Goal: Task Accomplishment & Management: Use online tool/utility

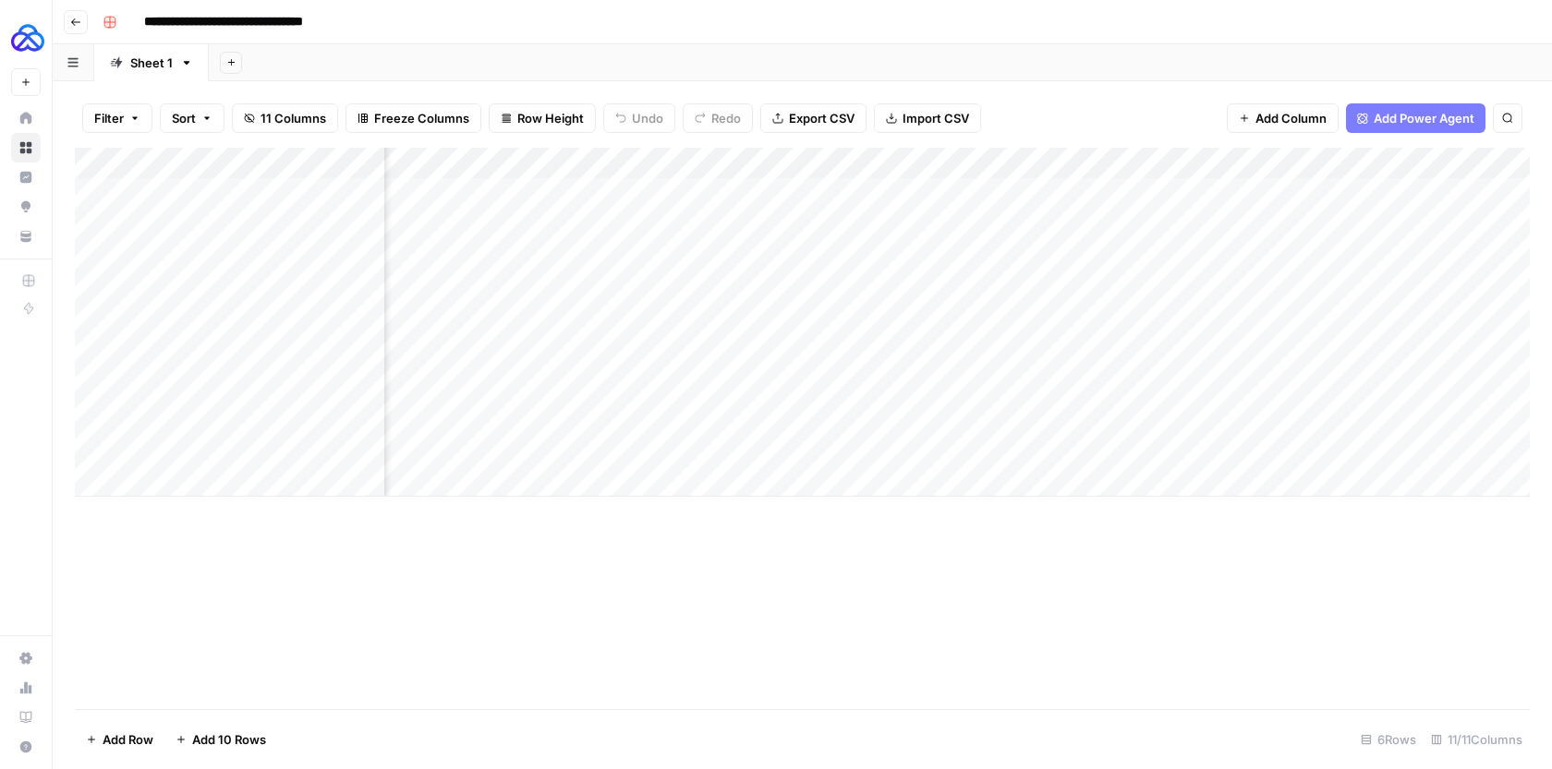
scroll to position [0, 917]
click at [87, 20] on button "Go back" at bounding box center [76, 22] width 24 height 24
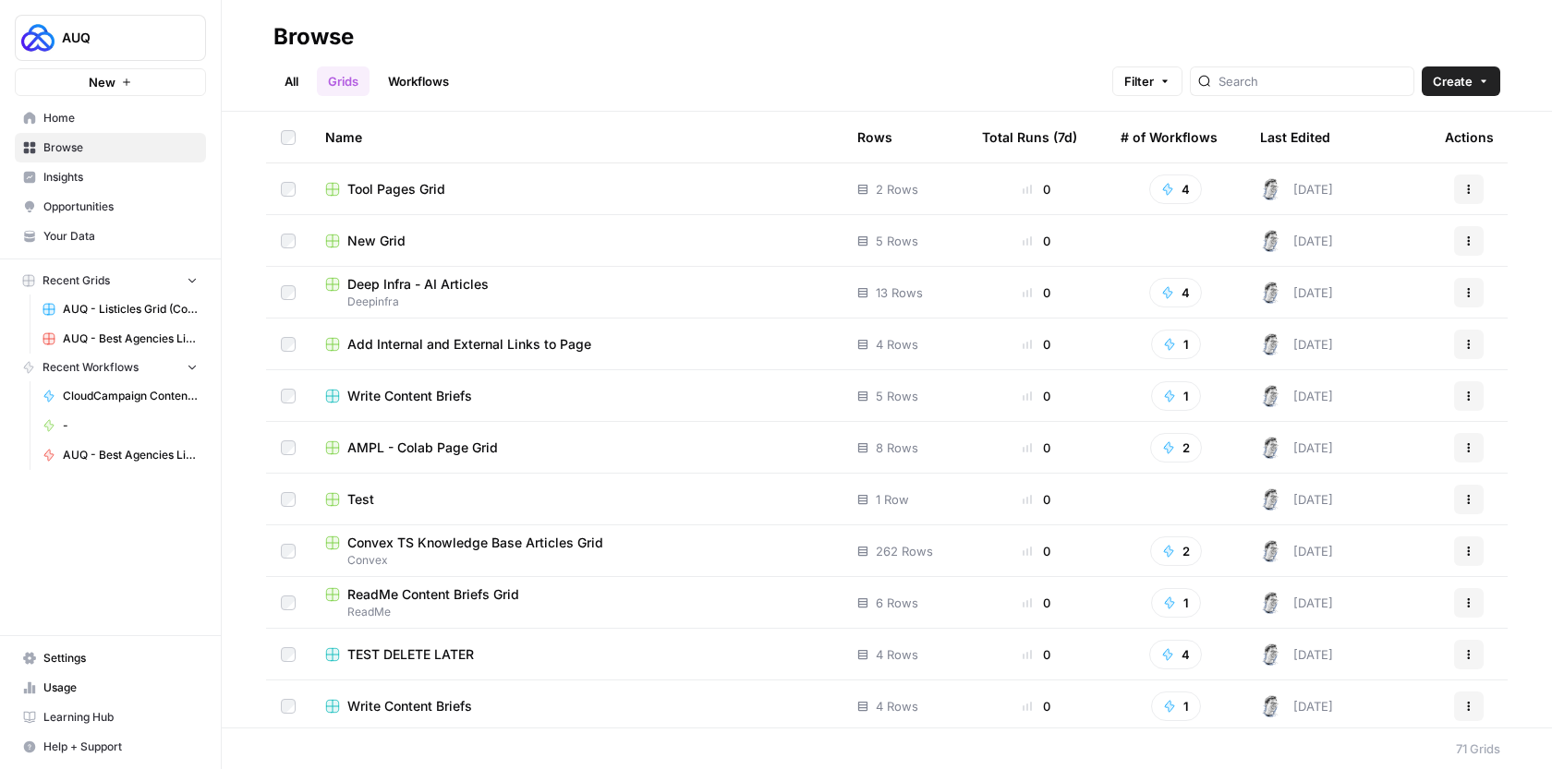
click at [1282, 121] on div "Last Edited" at bounding box center [1295, 137] width 70 height 51
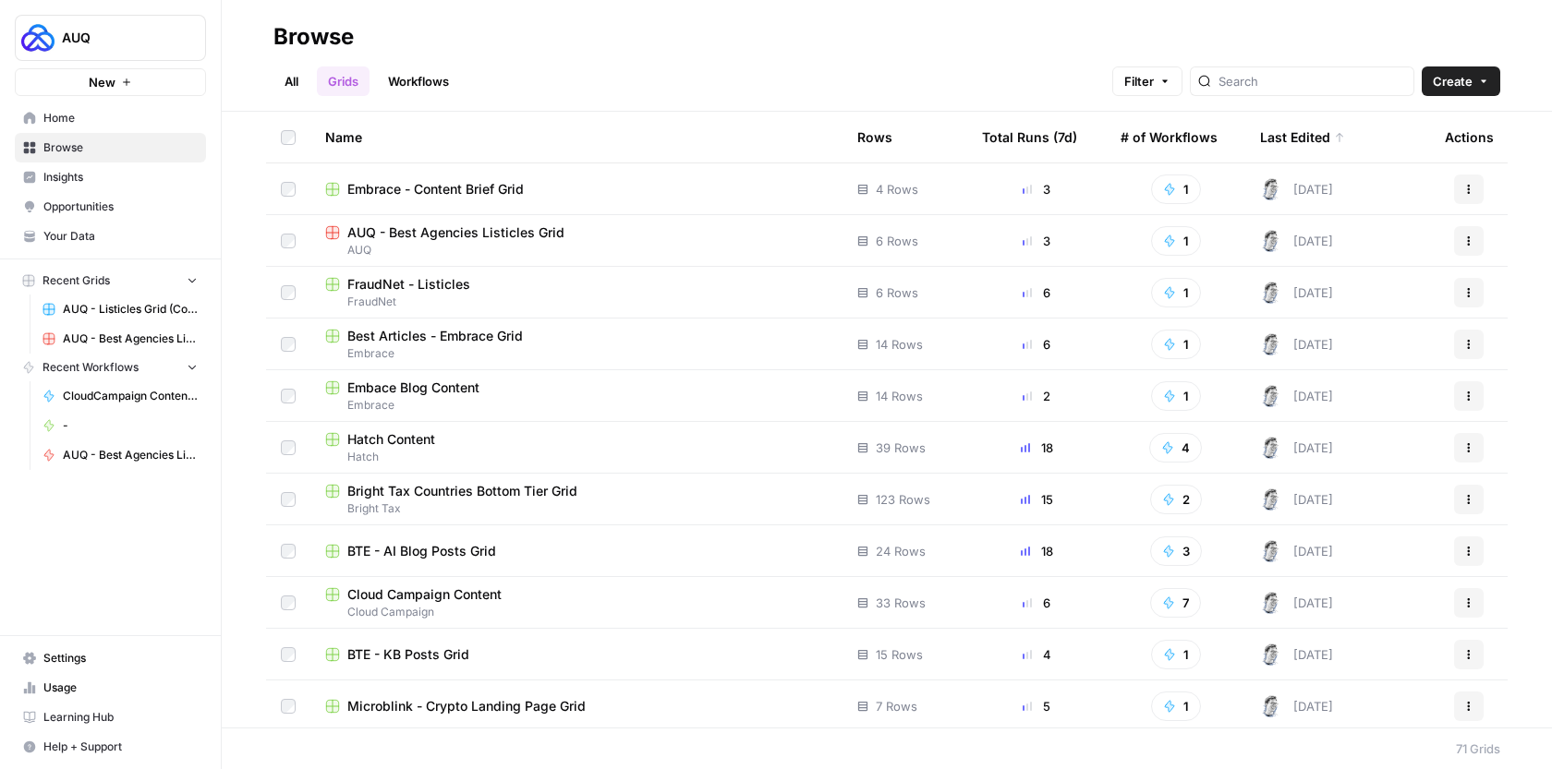
click at [55, 117] on span "Home" at bounding box center [120, 118] width 154 height 17
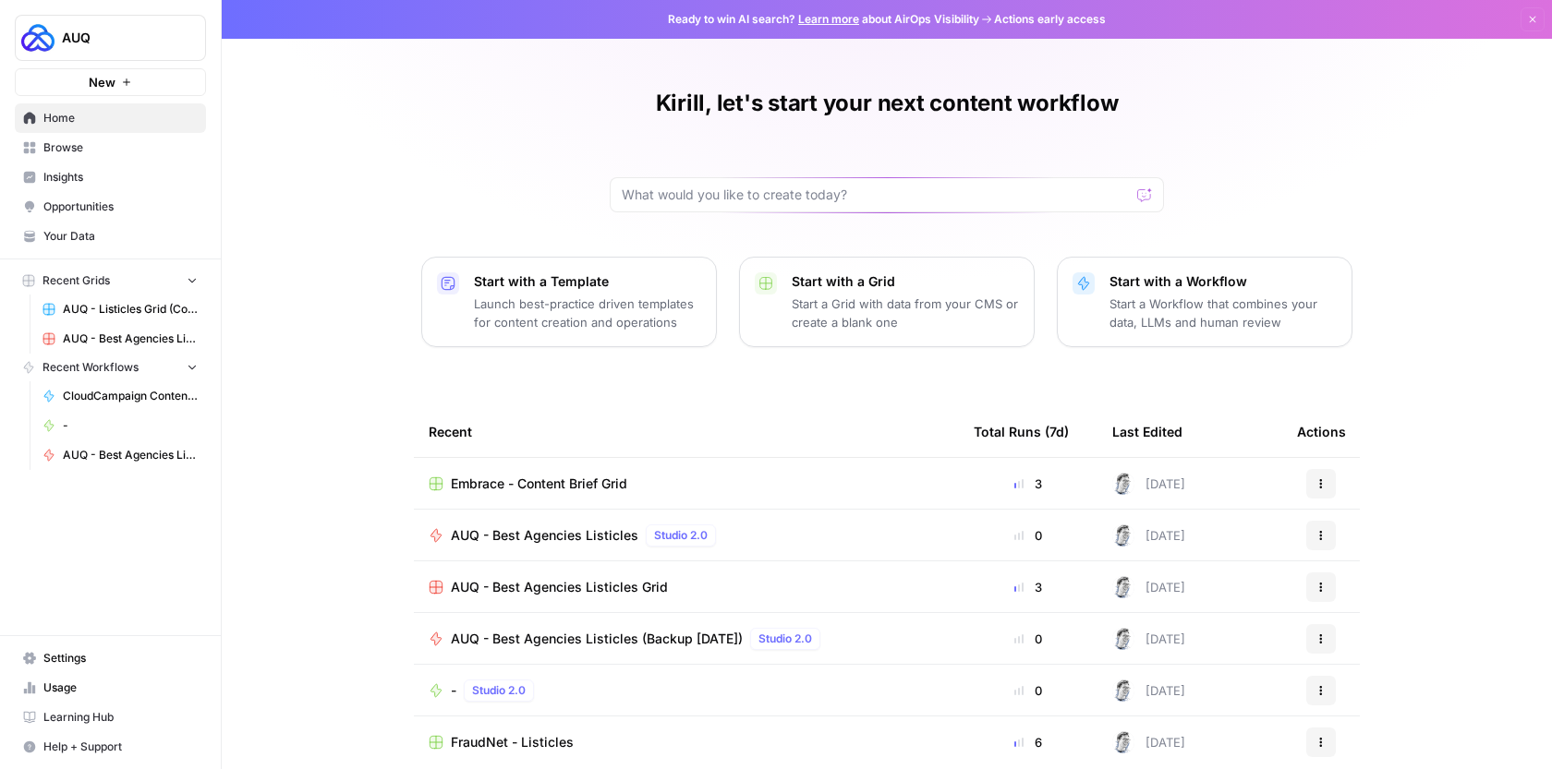
click at [108, 135] on link "Browse" at bounding box center [110, 148] width 191 height 30
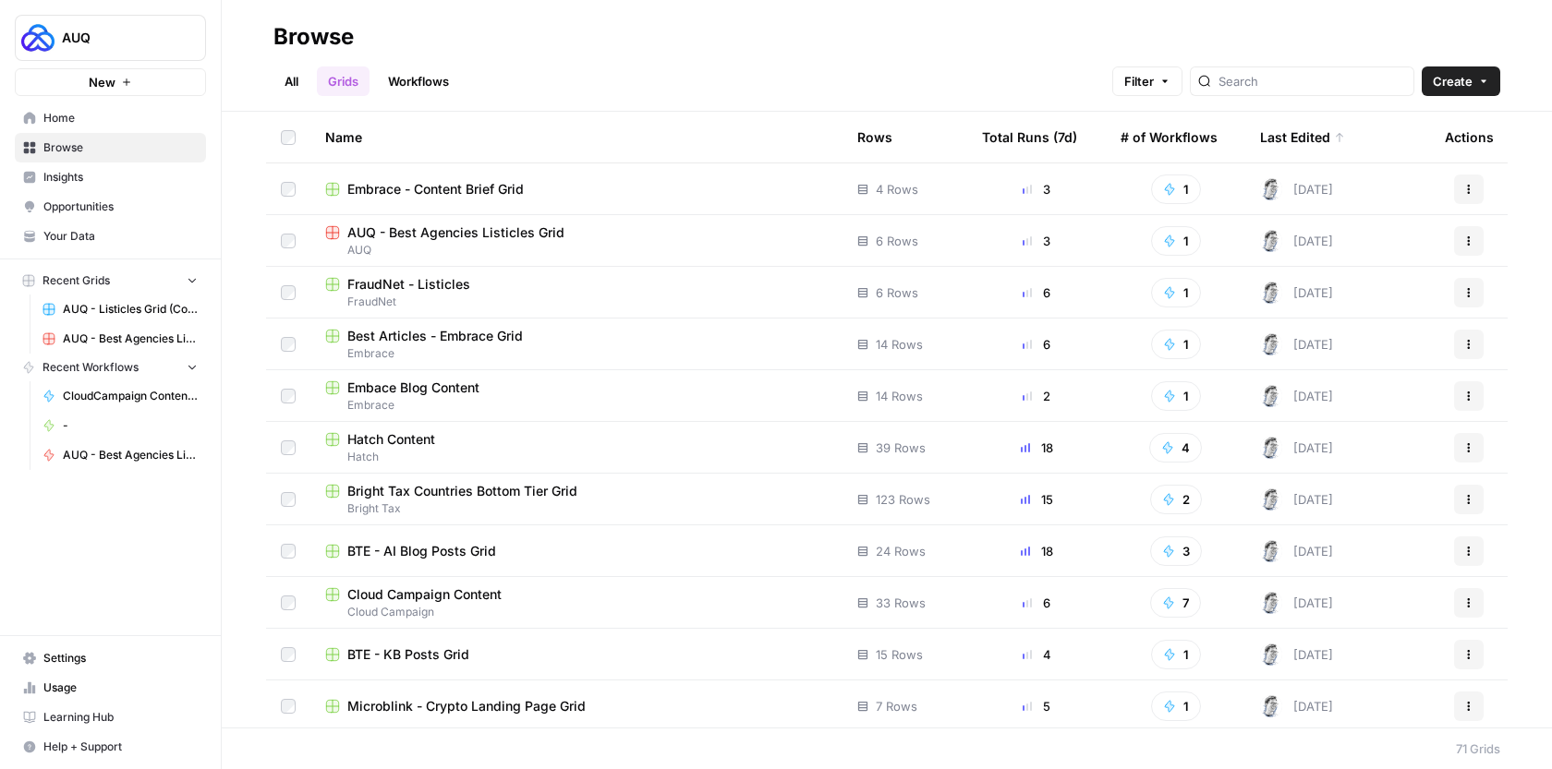
click at [120, 129] on link "Home" at bounding box center [110, 118] width 191 height 30
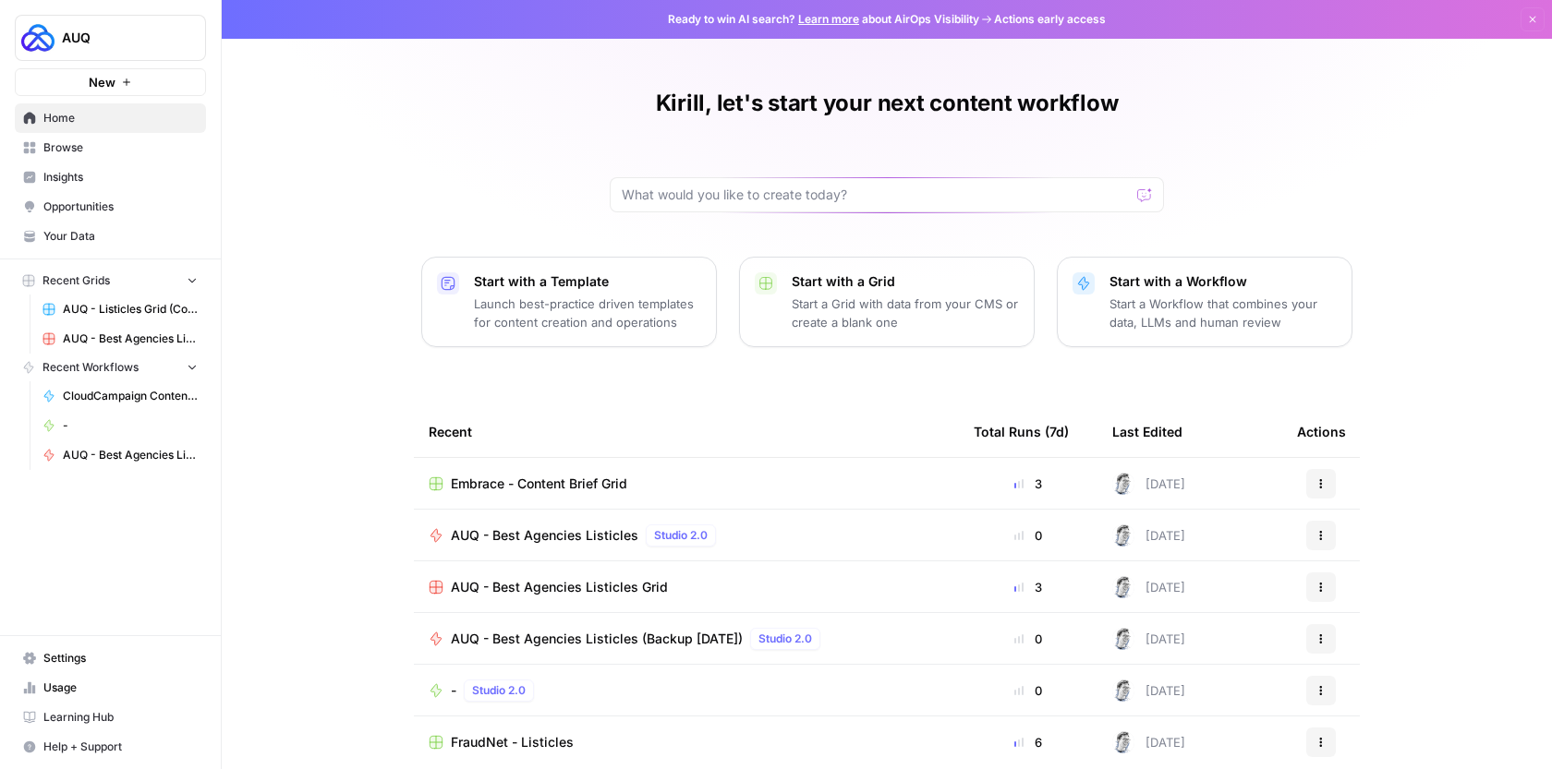
click at [95, 143] on span "Browse" at bounding box center [120, 147] width 154 height 17
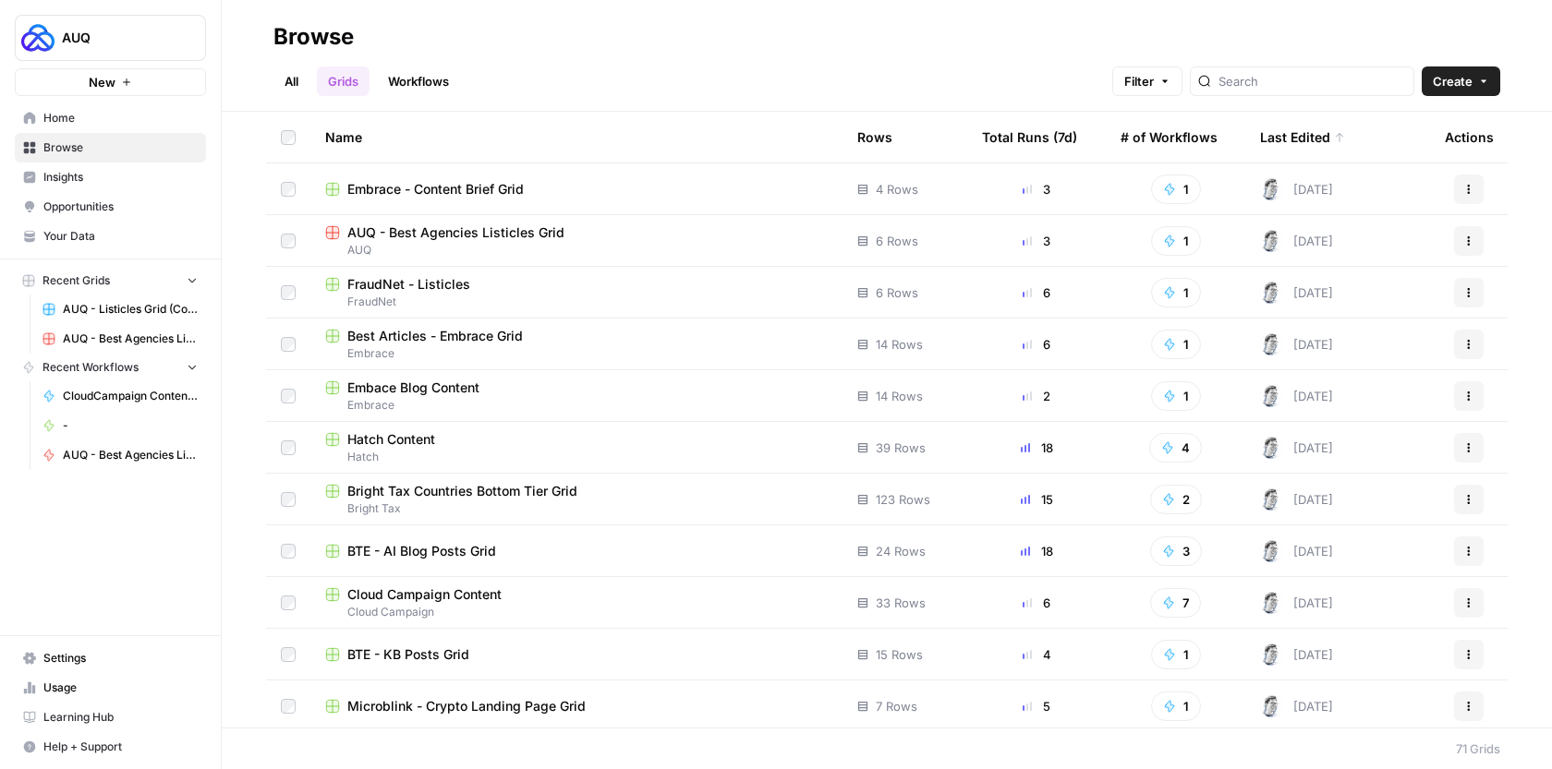
click at [99, 121] on span "Home" at bounding box center [120, 118] width 154 height 17
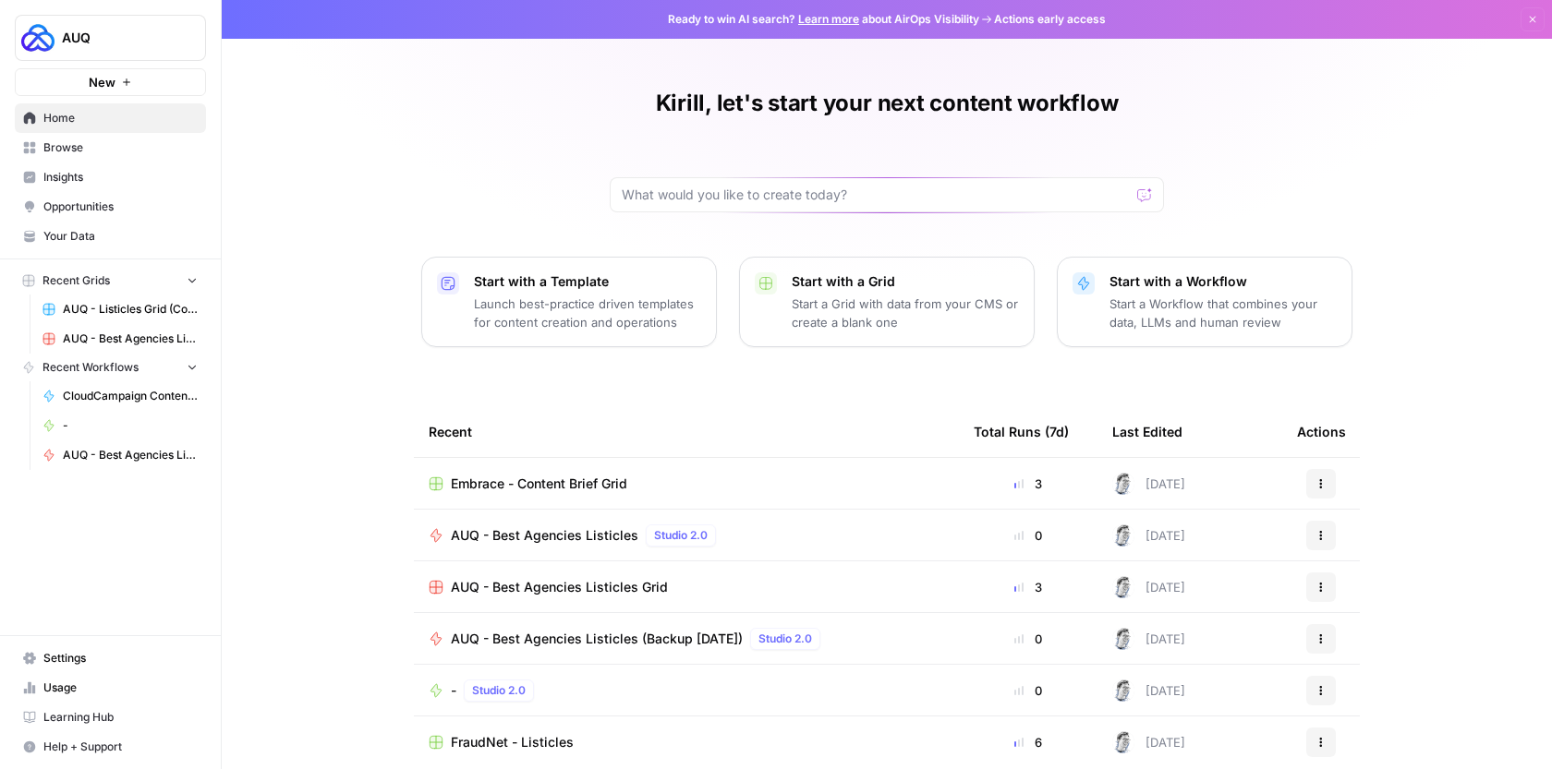
click at [103, 148] on span "Browse" at bounding box center [120, 147] width 154 height 17
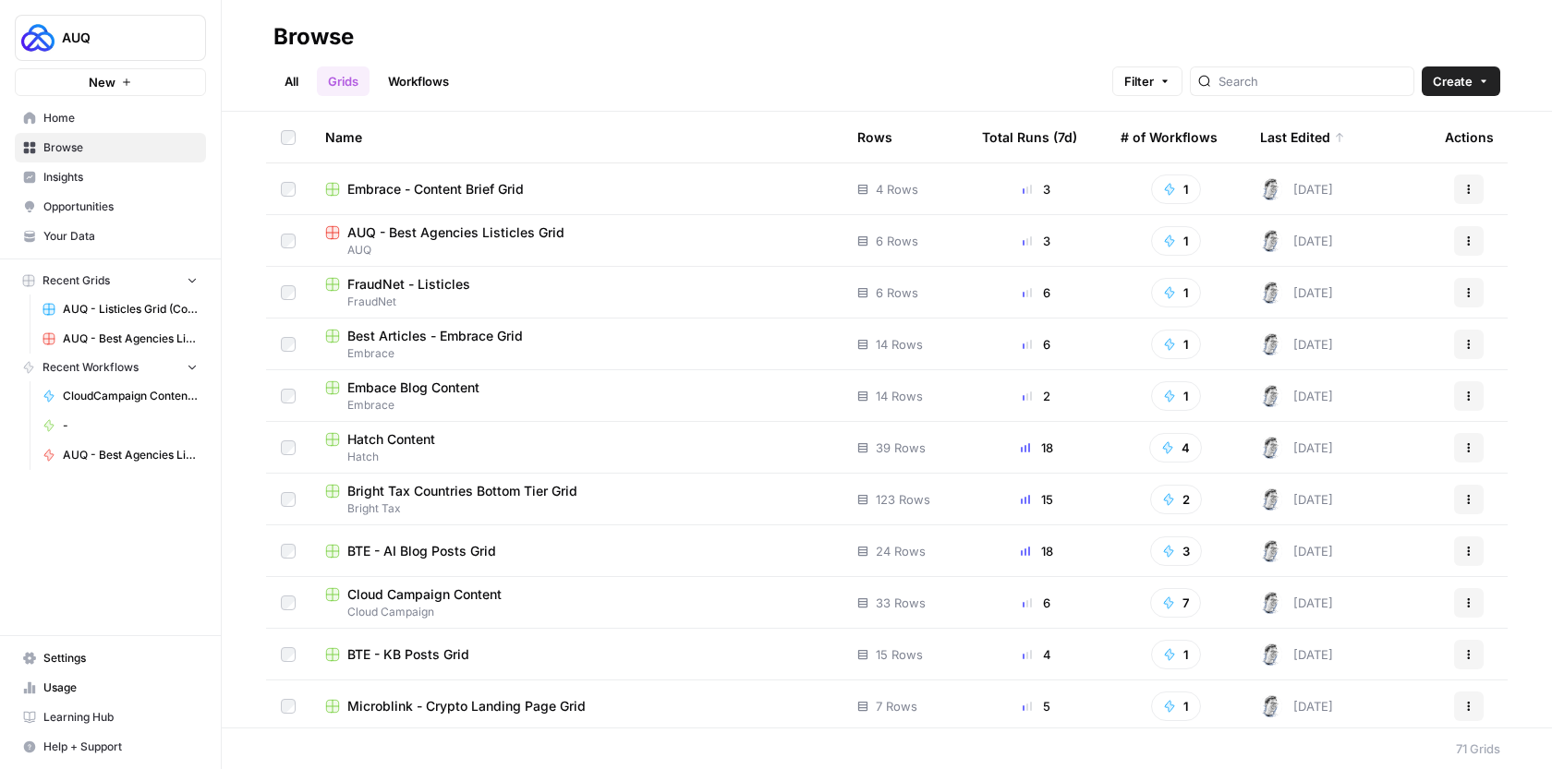
click at [130, 126] on span "Home" at bounding box center [120, 118] width 154 height 17
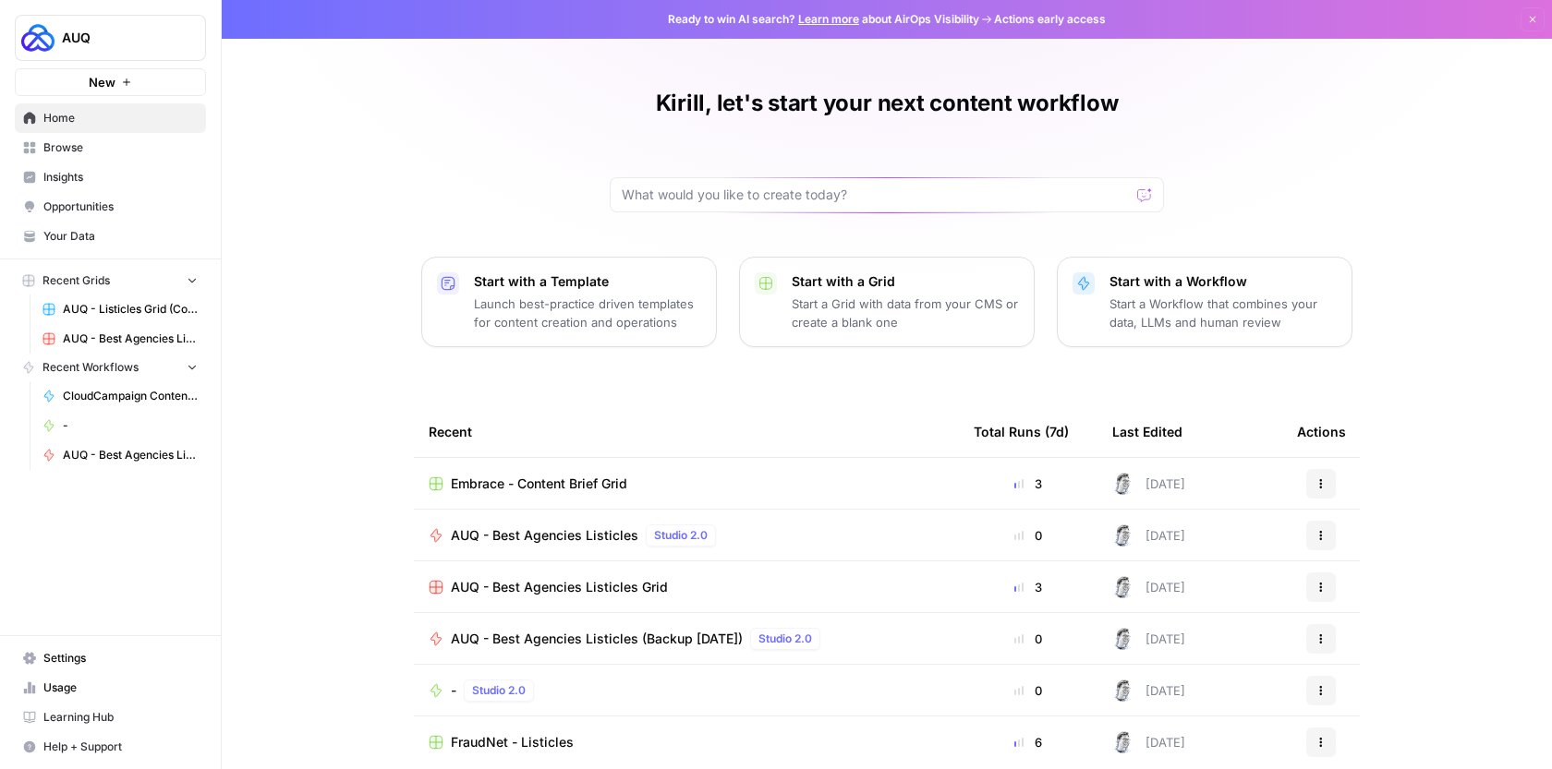
click at [93, 148] on span "Browse" at bounding box center [120, 147] width 154 height 17
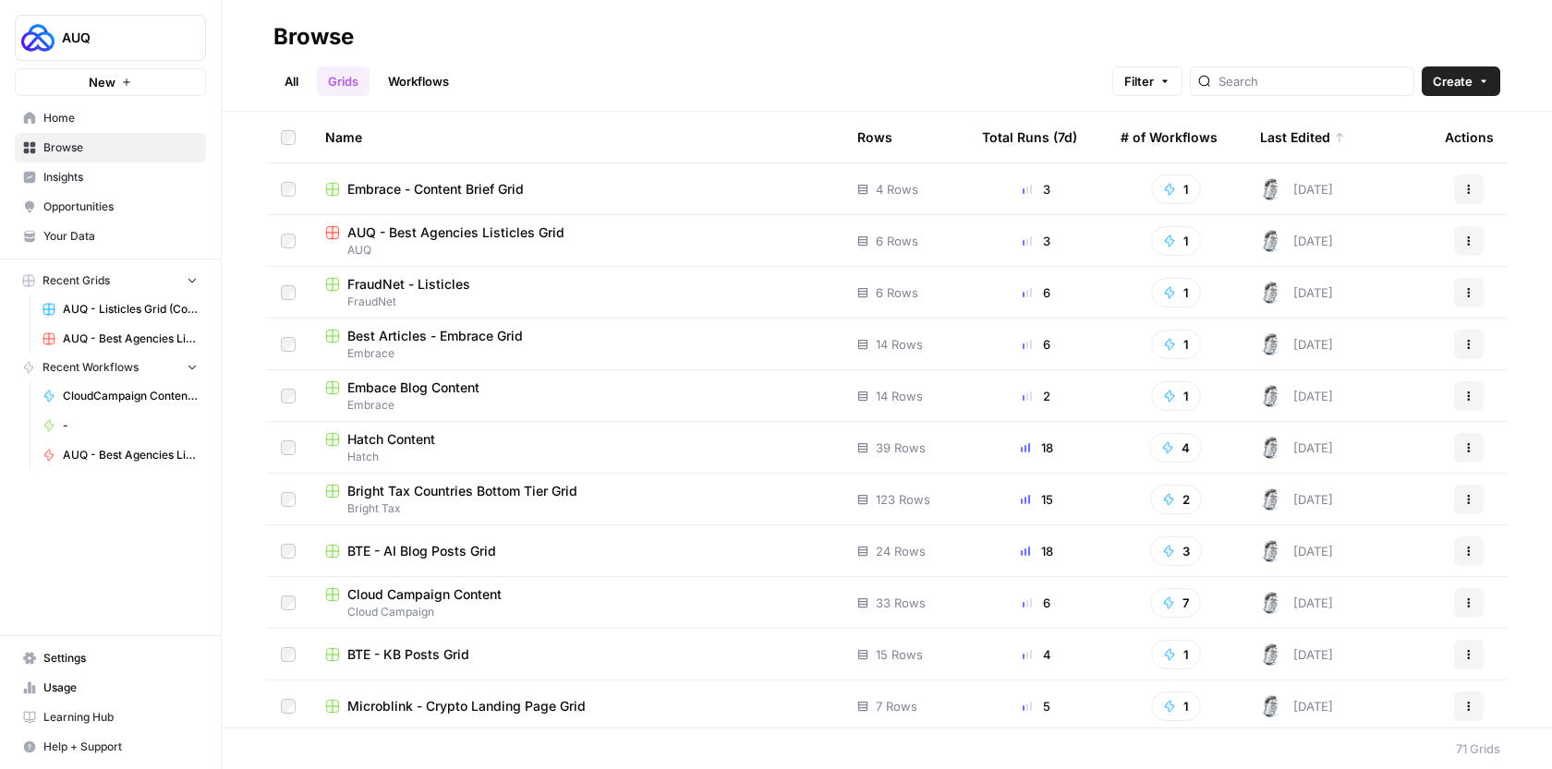
click at [113, 122] on span "Home" at bounding box center [120, 118] width 154 height 17
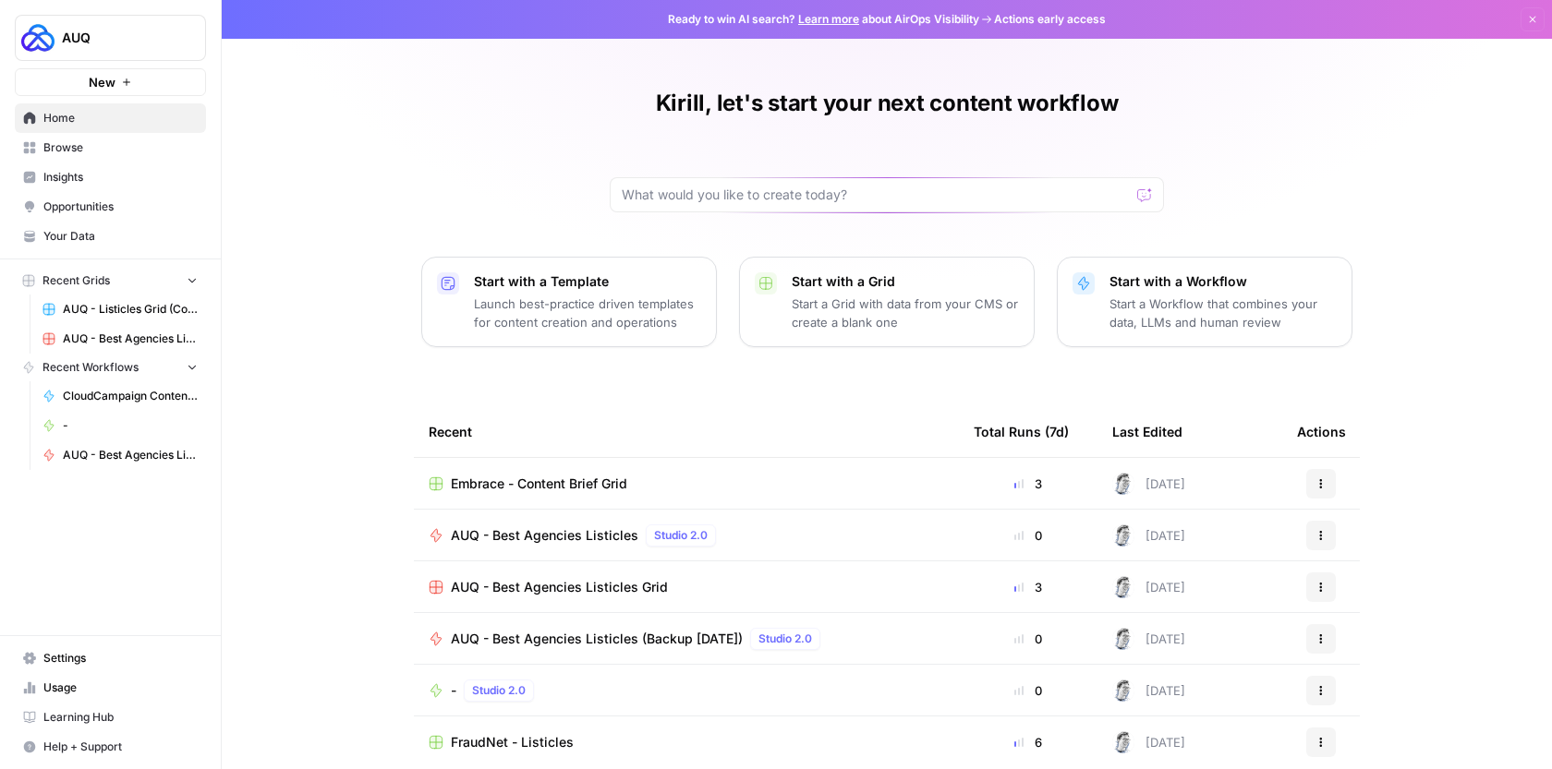
click at [138, 138] on link "Browse" at bounding box center [110, 148] width 191 height 30
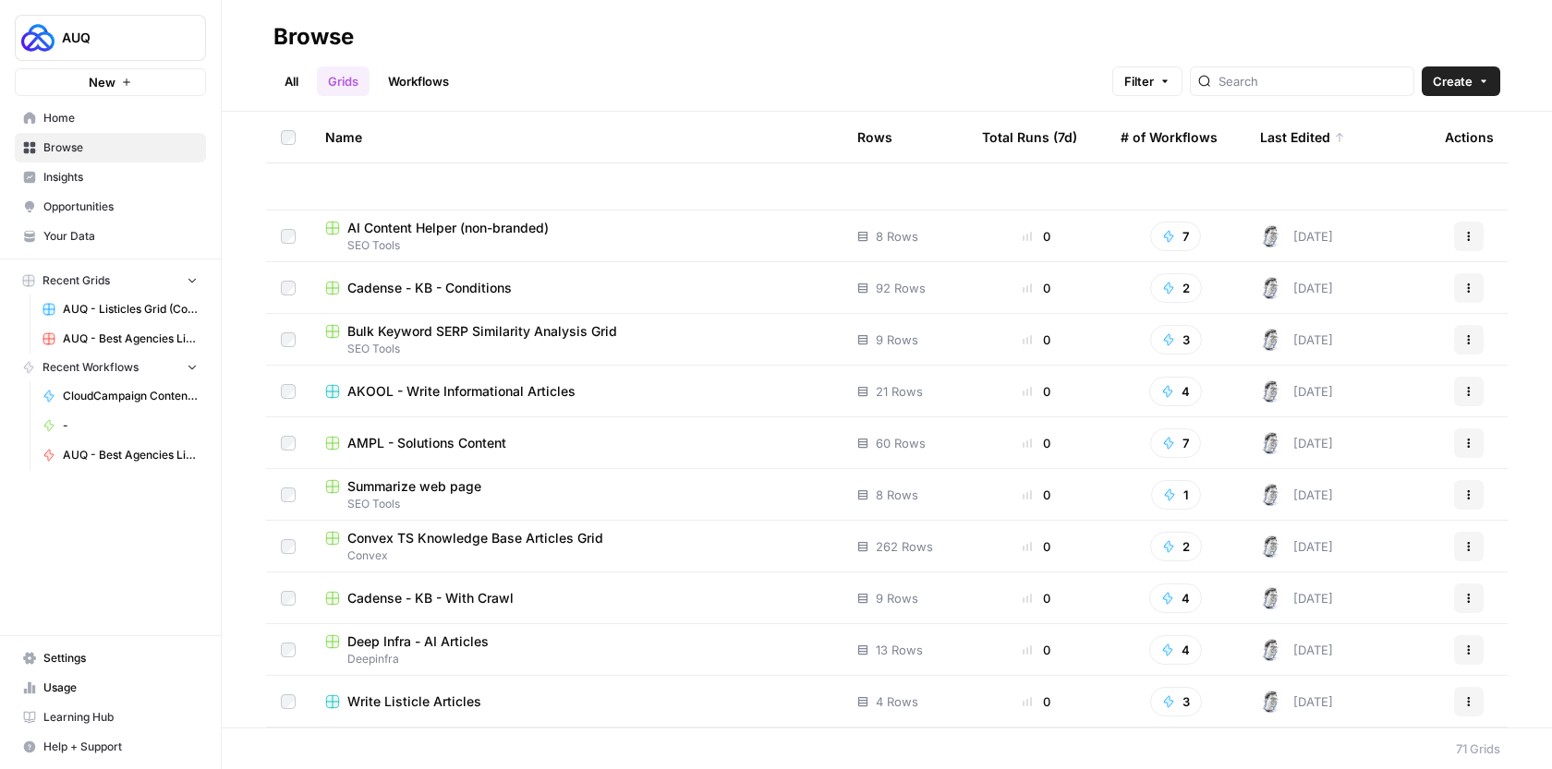
scroll to position [3108, 0]
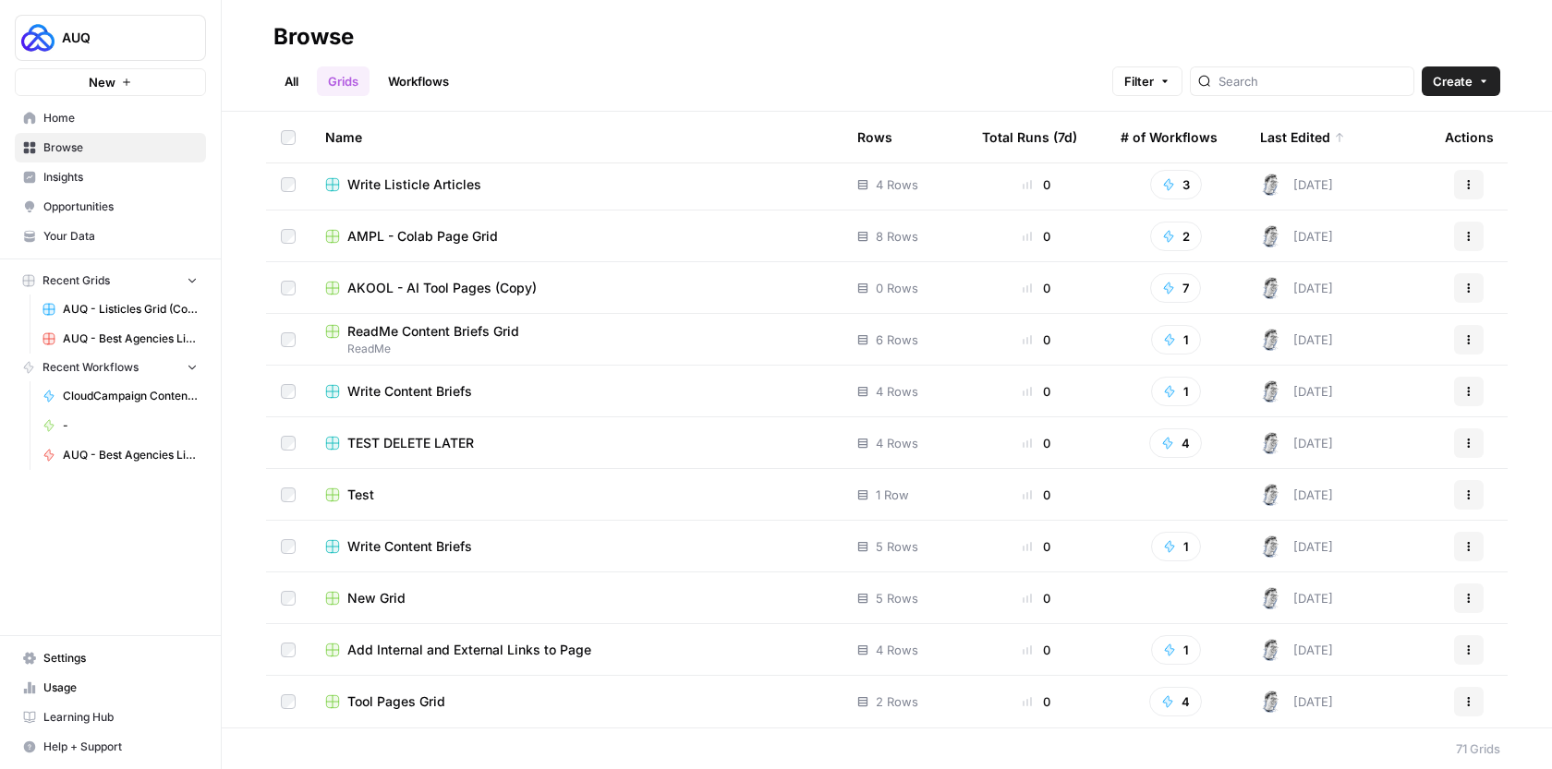
click at [101, 127] on link "Home" at bounding box center [110, 118] width 191 height 30
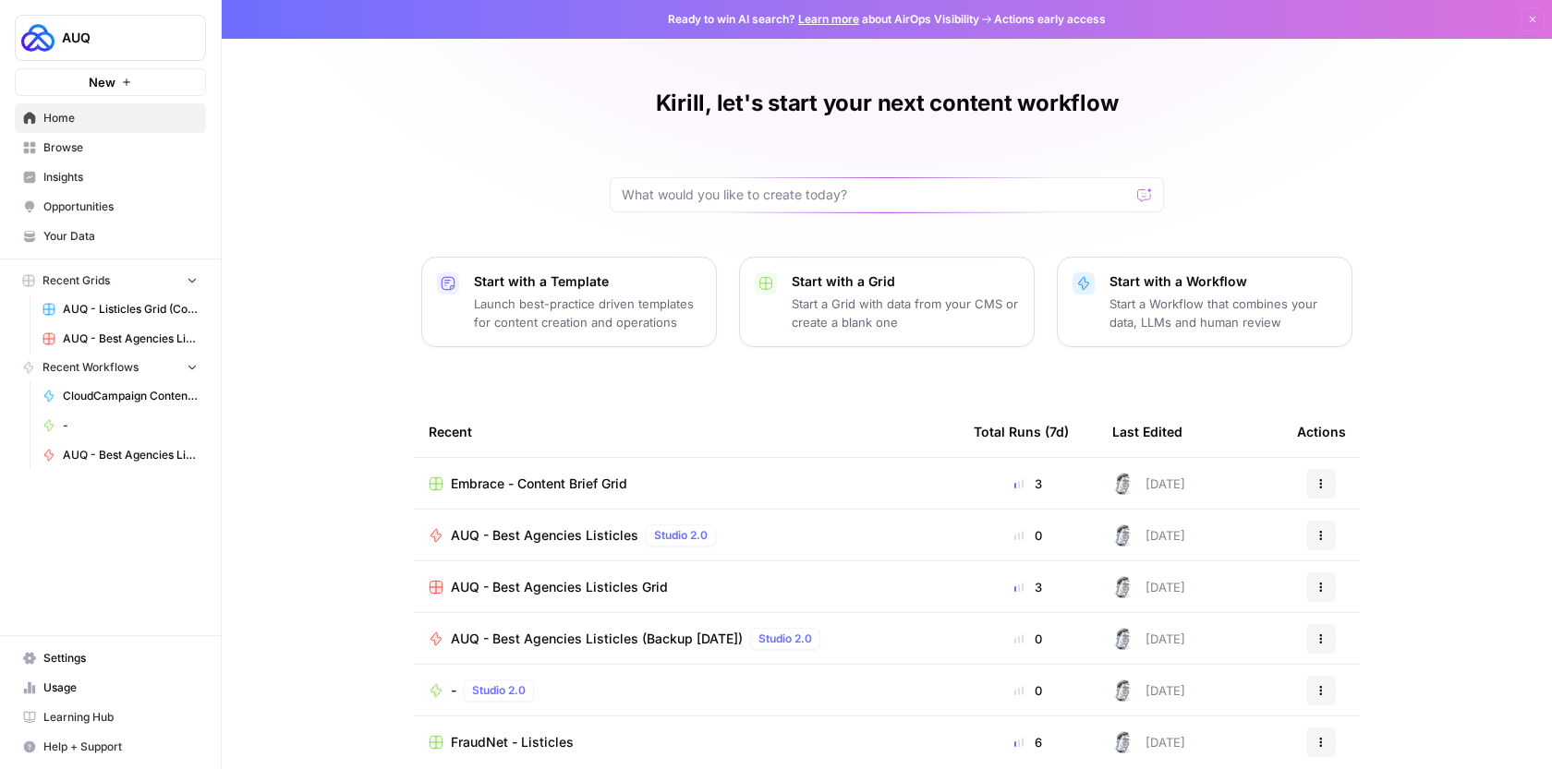
click at [93, 160] on link "Browse" at bounding box center [110, 148] width 191 height 30
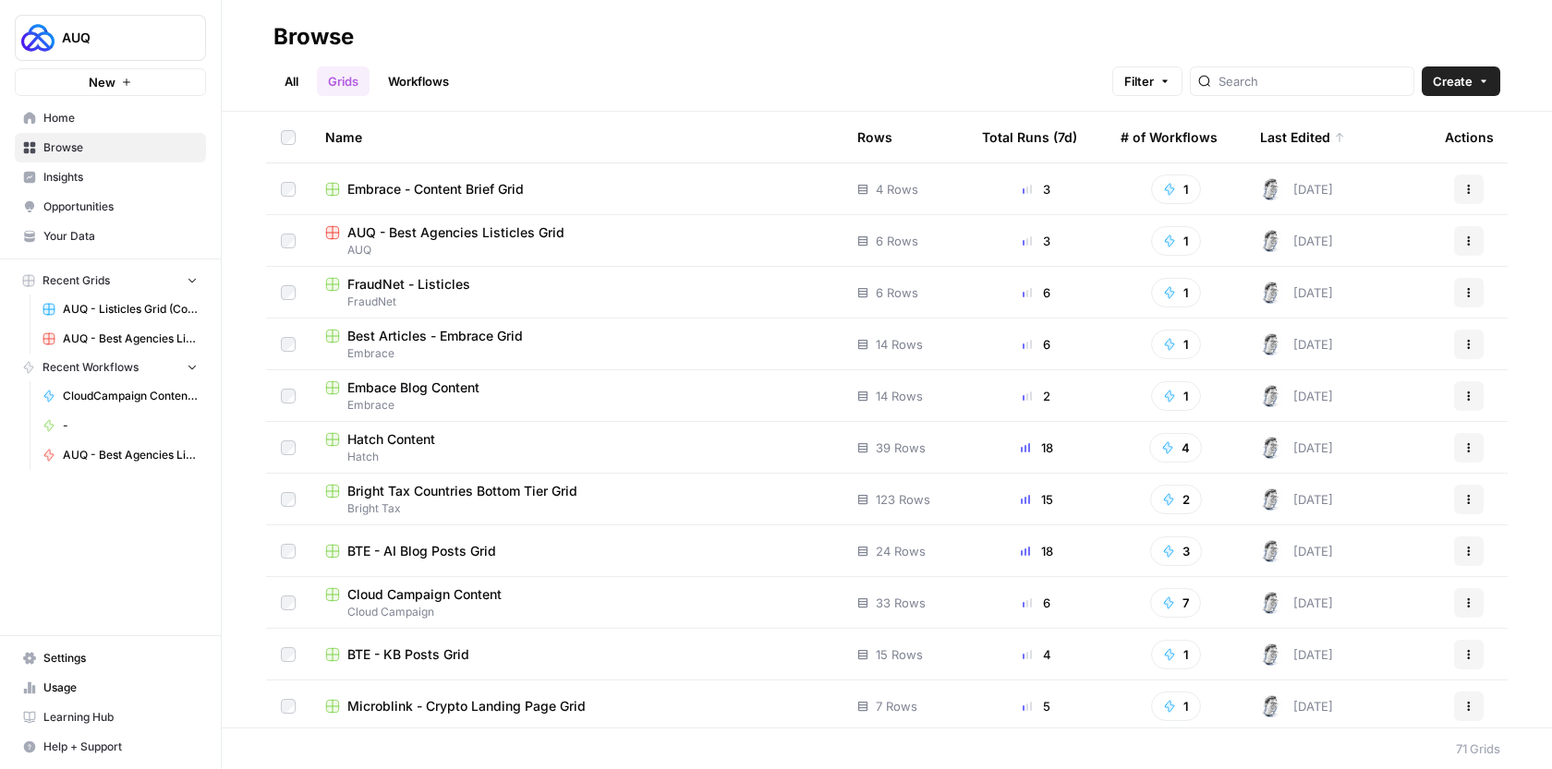
click at [293, 82] on link "All" at bounding box center [291, 81] width 36 height 30
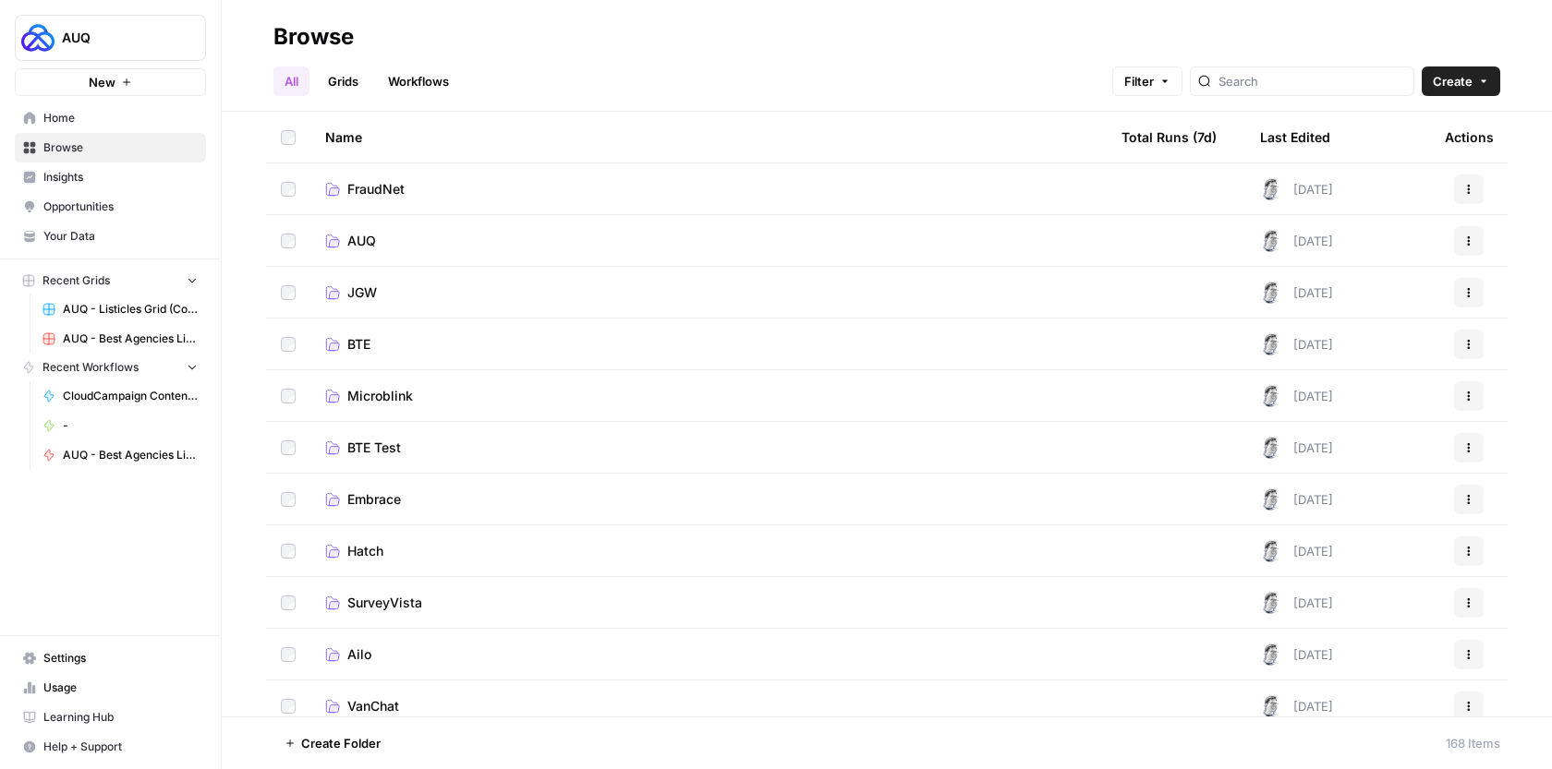
click at [408, 243] on link "AUQ" at bounding box center [708, 241] width 767 height 18
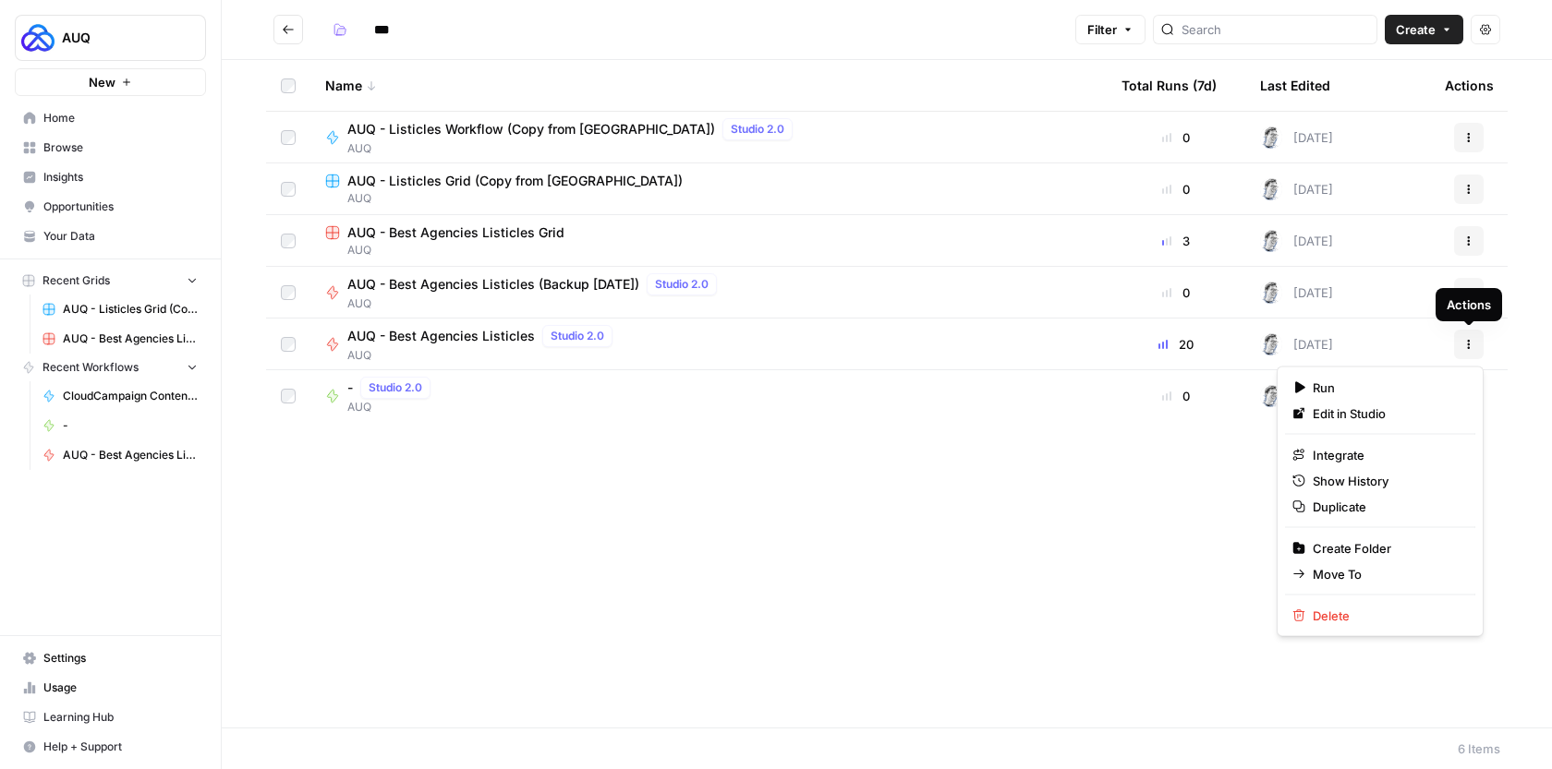
click at [1464, 351] on button "Actions" at bounding box center [1469, 345] width 30 height 30
click at [1351, 510] on span "Duplicate" at bounding box center [1386, 507] width 148 height 18
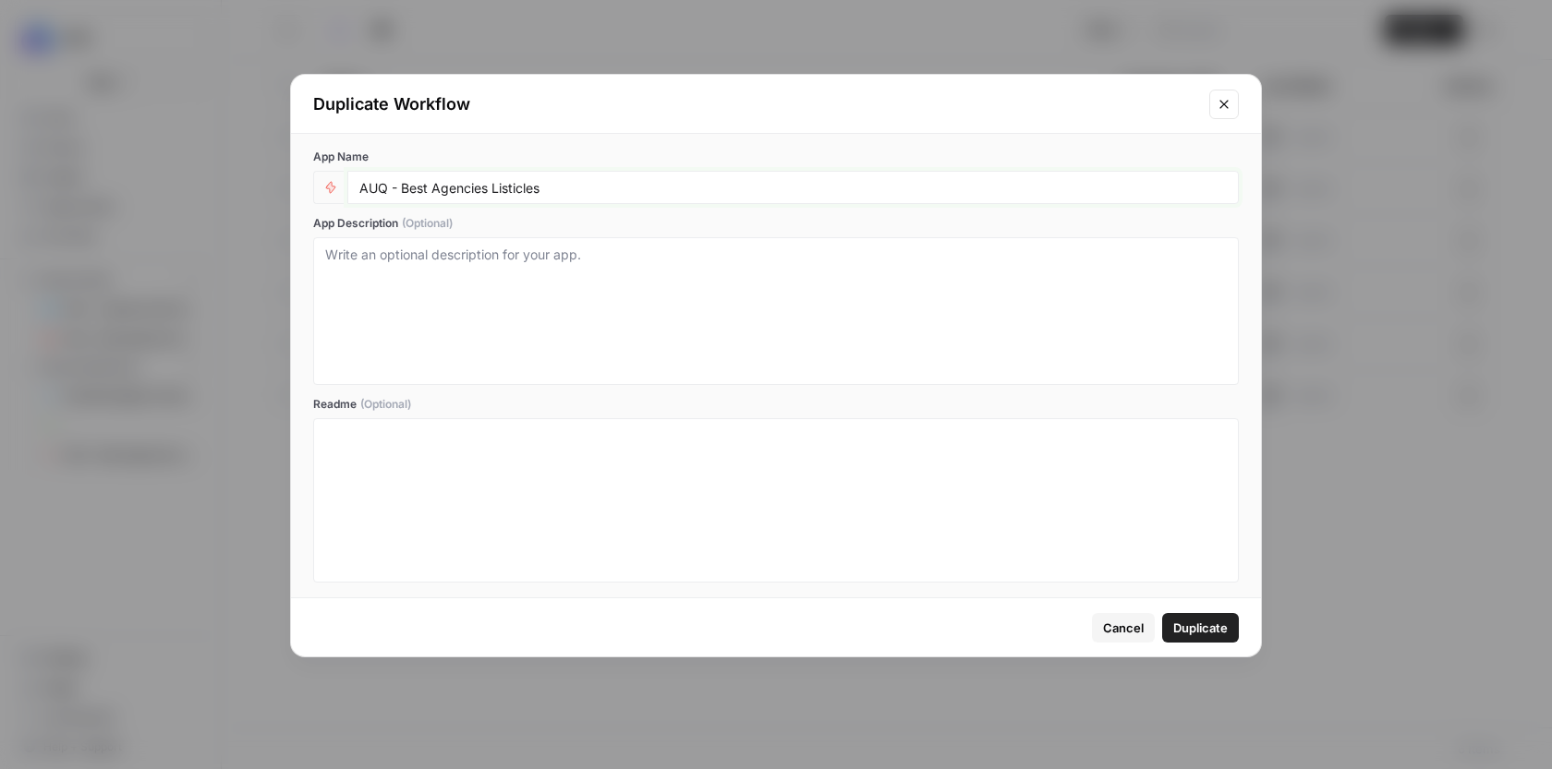
click at [464, 192] on input "AUQ - Best Agencies Listicles" at bounding box center [792, 187] width 867 height 17
click at [465, 193] on input "AUQ - Best Agencies Listicles" at bounding box center [792, 187] width 867 height 17
type input "AUQ - Best Tools Listicles"
click at [324, 175] on button "button" at bounding box center [331, 188] width 30 height 30
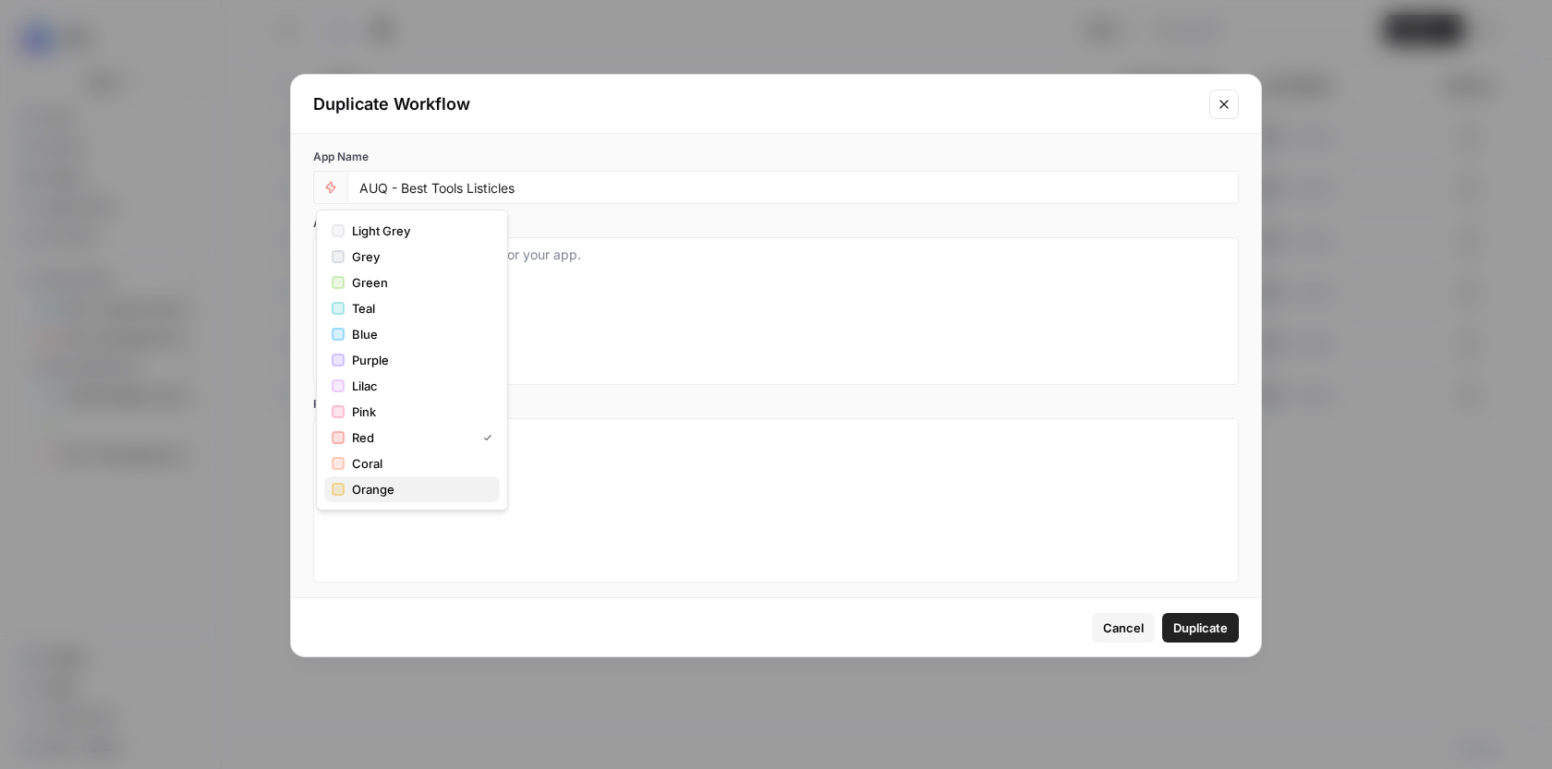
click at [433, 495] on span "Orange" at bounding box center [418, 489] width 133 height 18
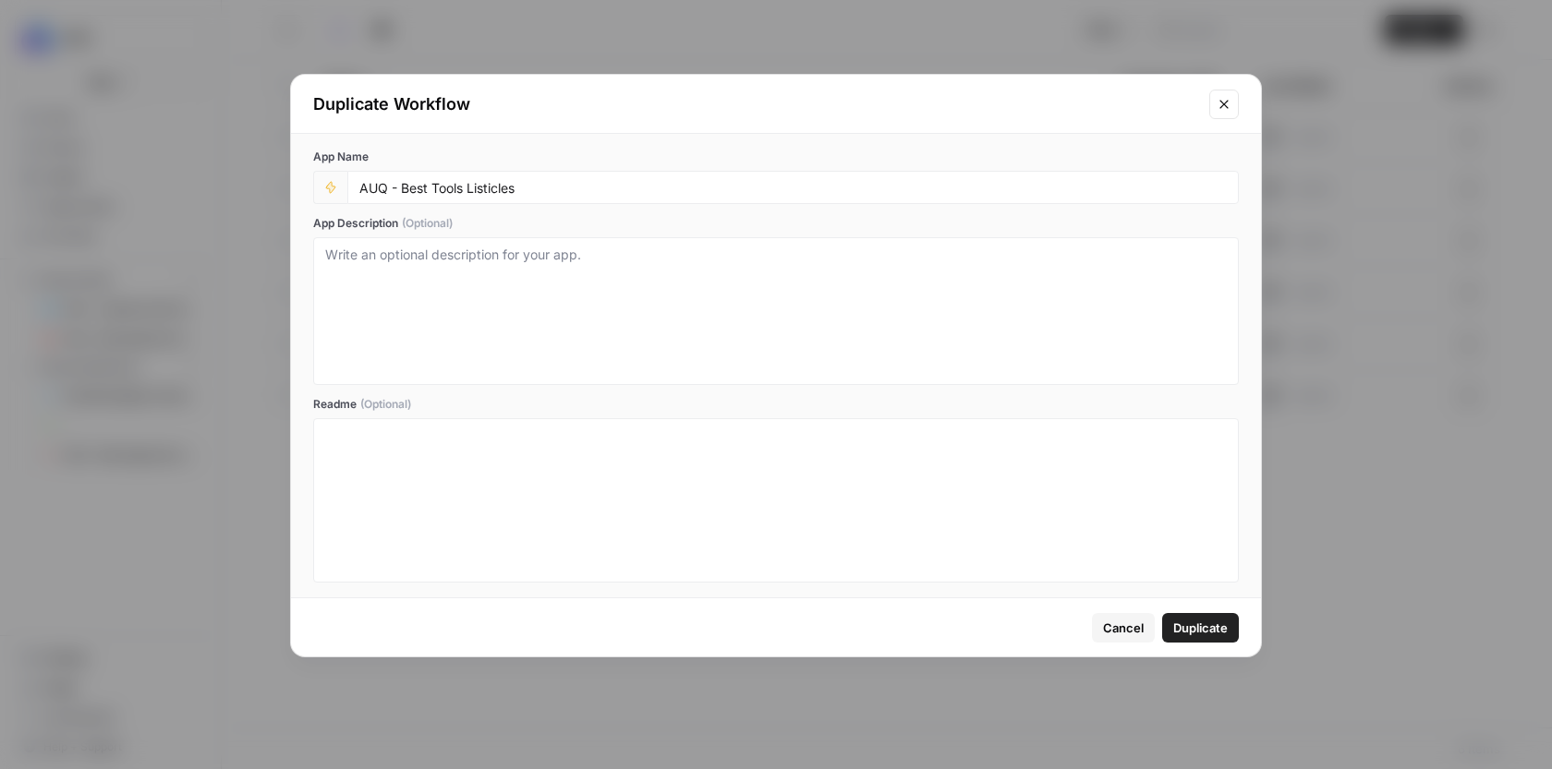
click at [1194, 622] on span "Duplicate" at bounding box center [1200, 628] width 54 height 18
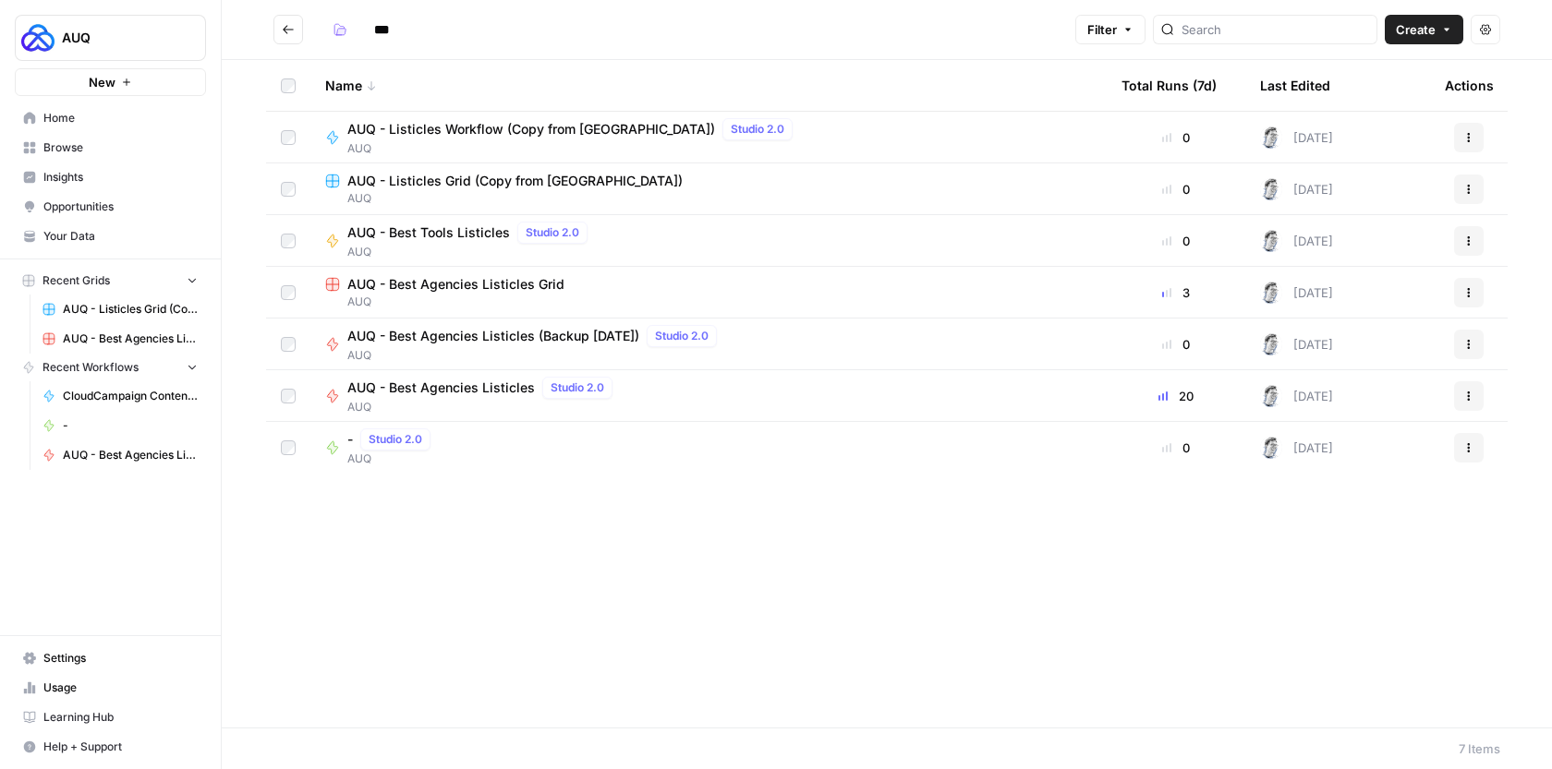
click at [1473, 443] on icon "button" at bounding box center [1468, 447] width 11 height 11
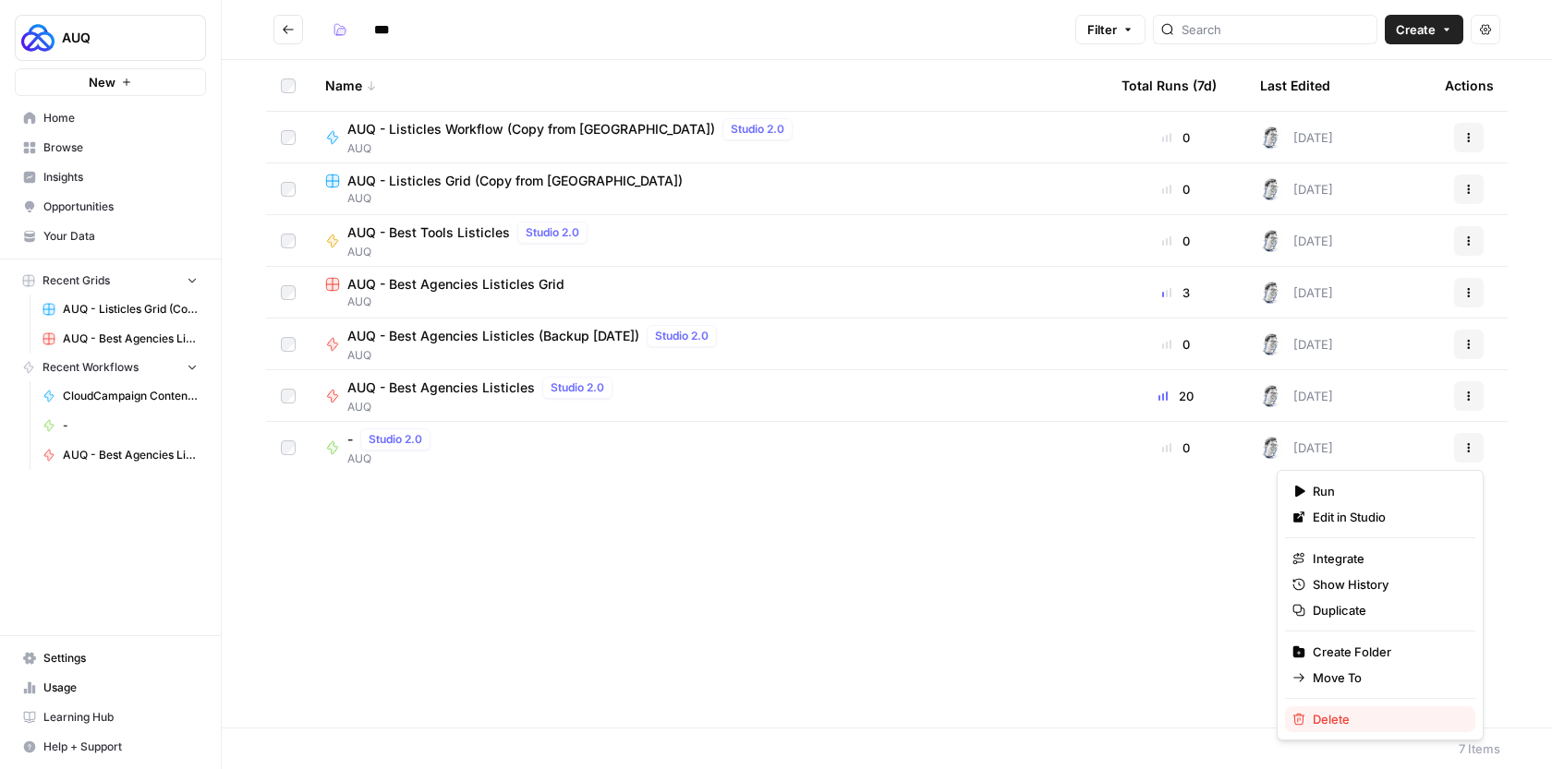
click at [1327, 712] on span "Delete" at bounding box center [1386, 719] width 148 height 18
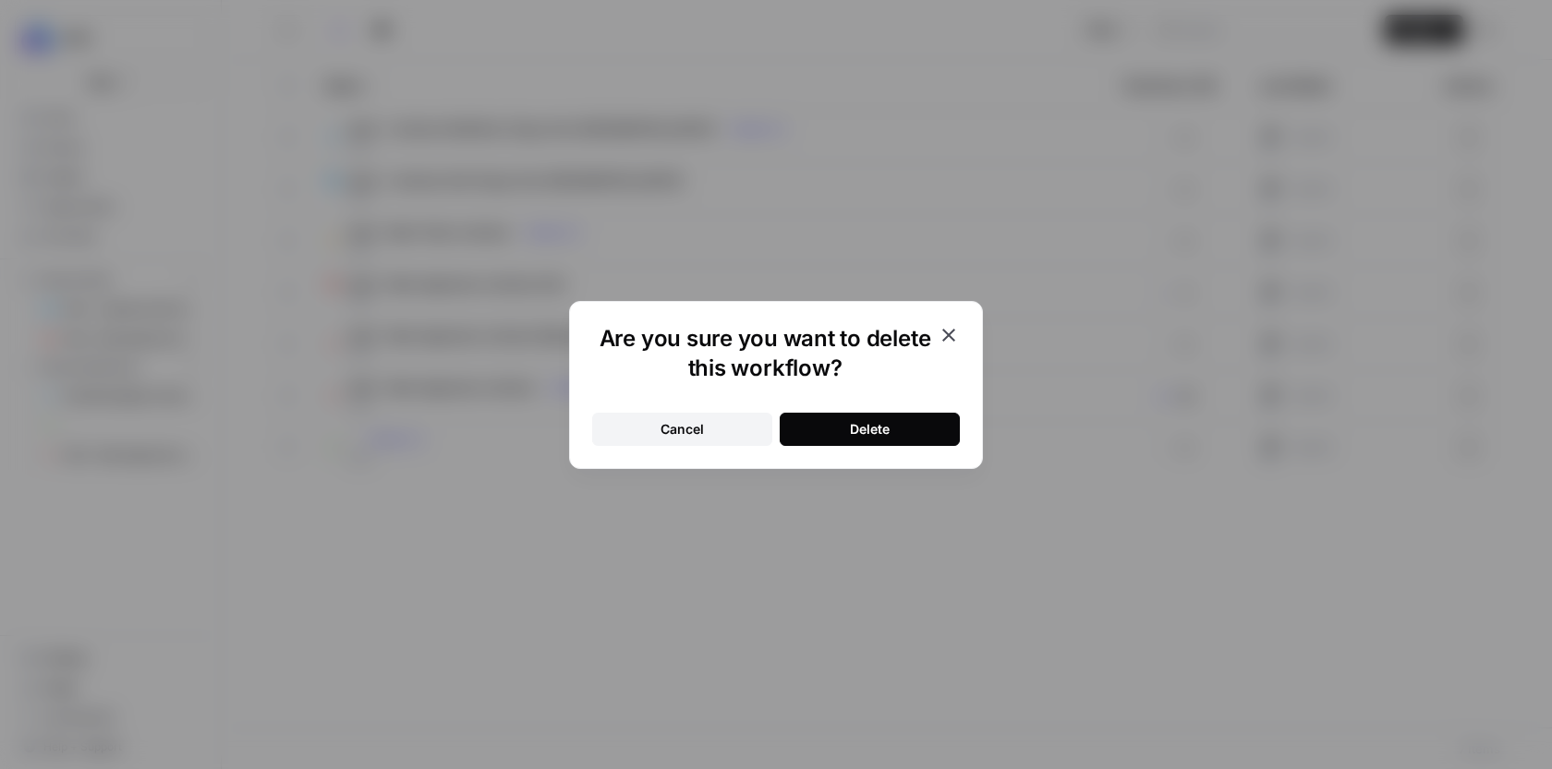
click at [935, 422] on button "Delete" at bounding box center [869, 429] width 180 height 33
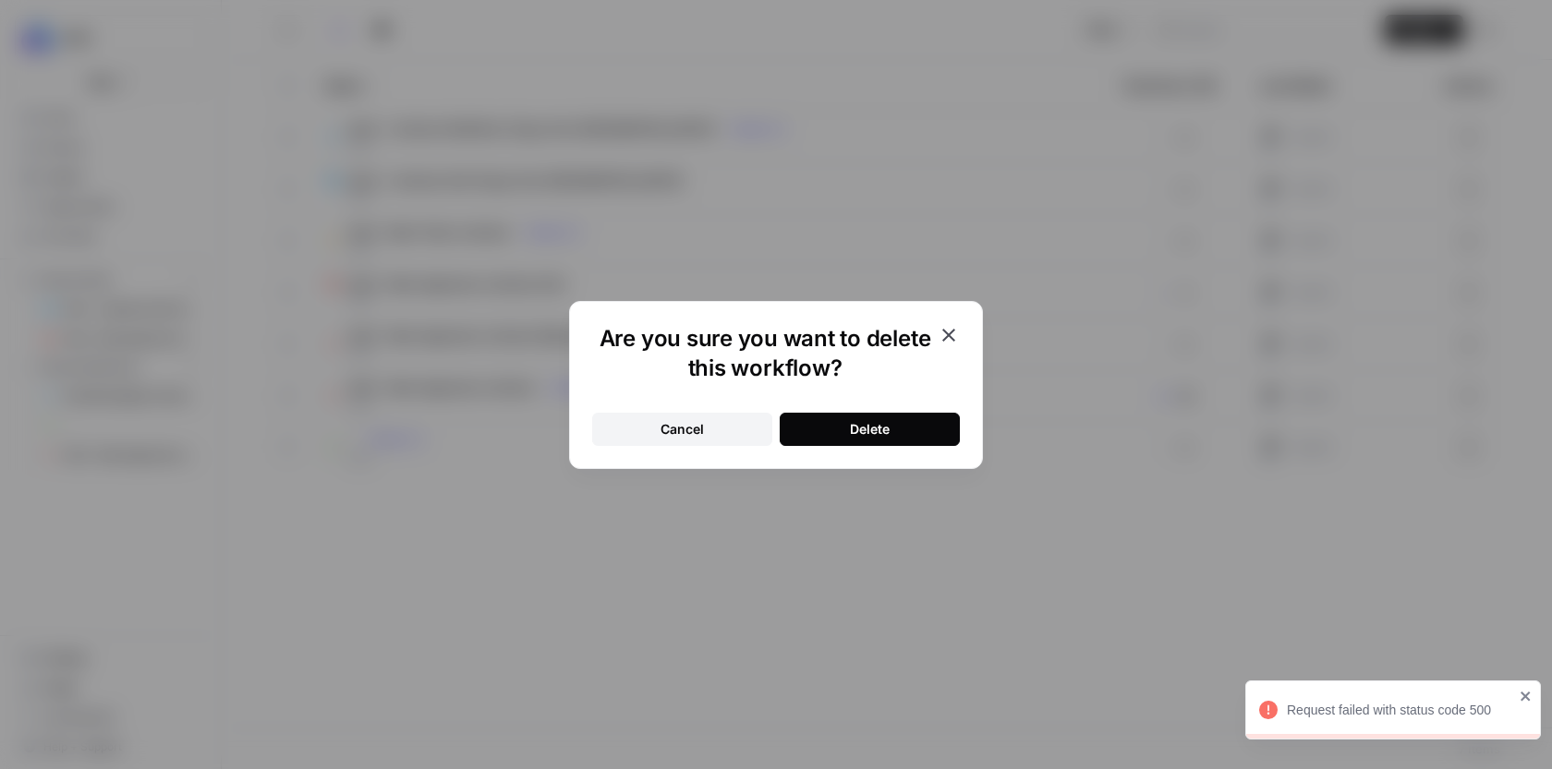
click at [952, 337] on icon "button" at bounding box center [948, 335] width 22 height 22
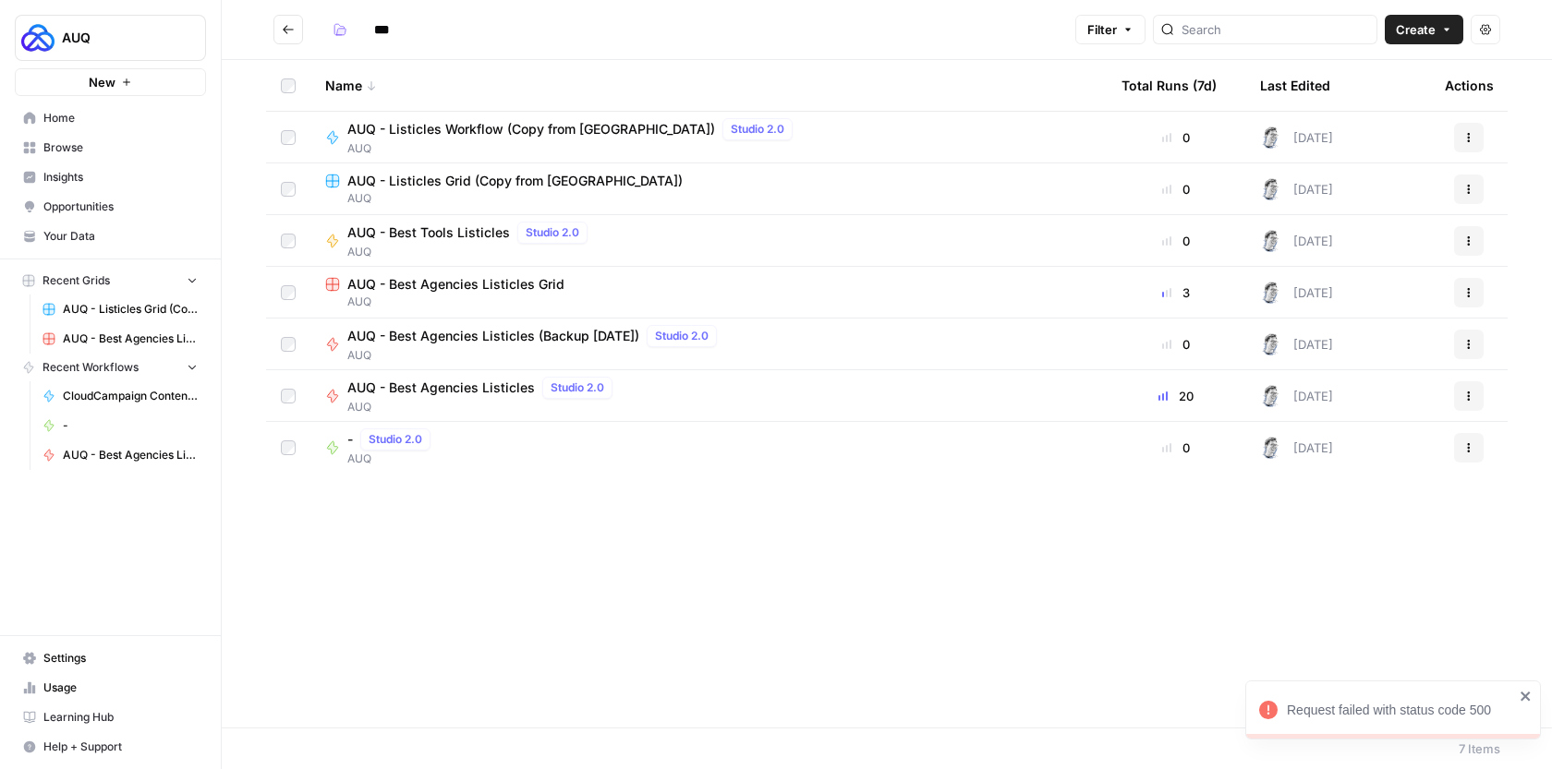
click at [831, 491] on div "Name Total Runs (7d) Last Edited Actions AUQ - Listicles Workflow (Copy from [G…" at bounding box center [887, 394] width 1330 height 668
